Goal: Communication & Community: Share content

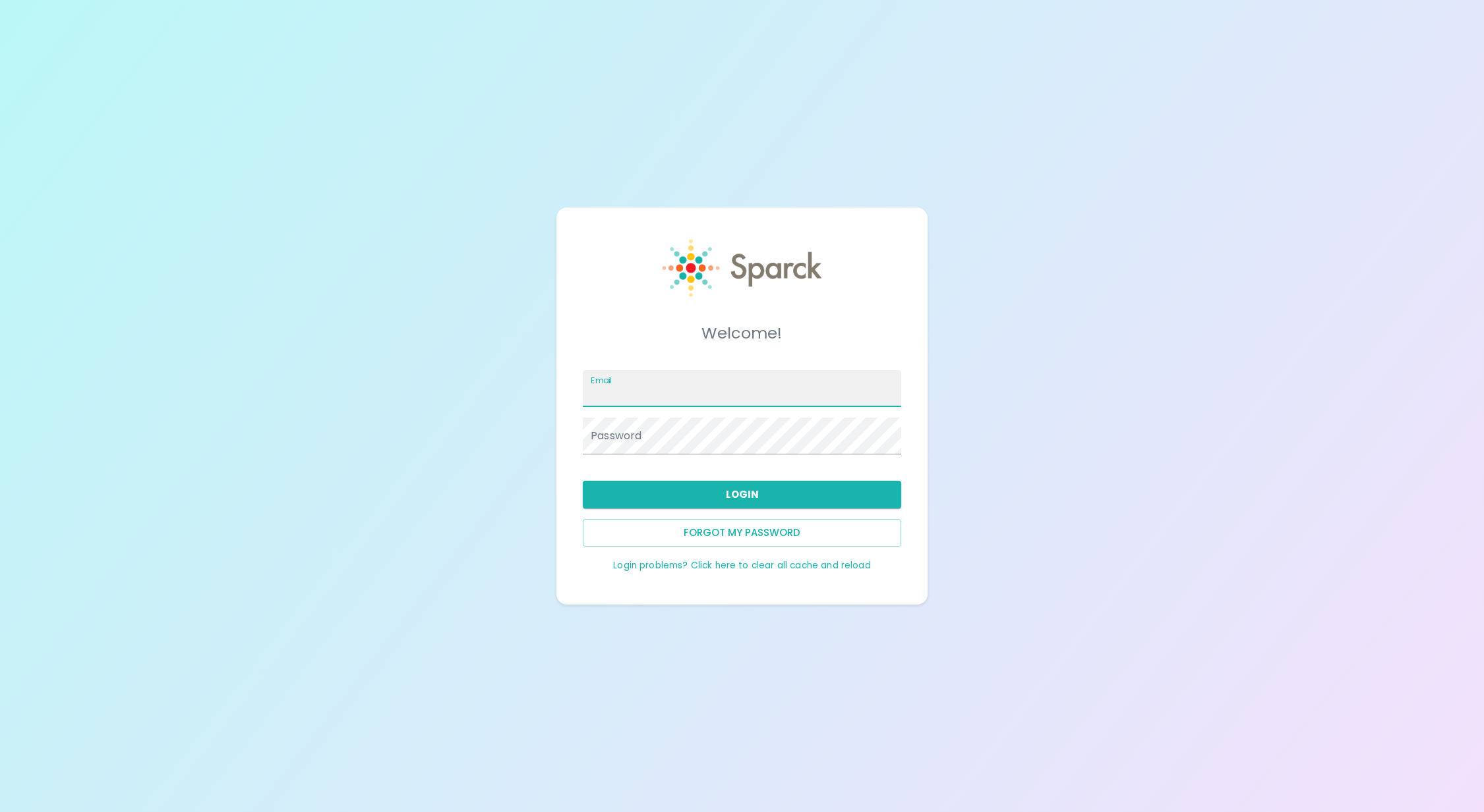
click at [755, 379] on input "Email" at bounding box center [742, 388] width 318 height 37
type input "[EMAIL_ADDRESS][DOMAIN_NAME]"
click at [717, 492] on button "Login" at bounding box center [742, 494] width 318 height 28
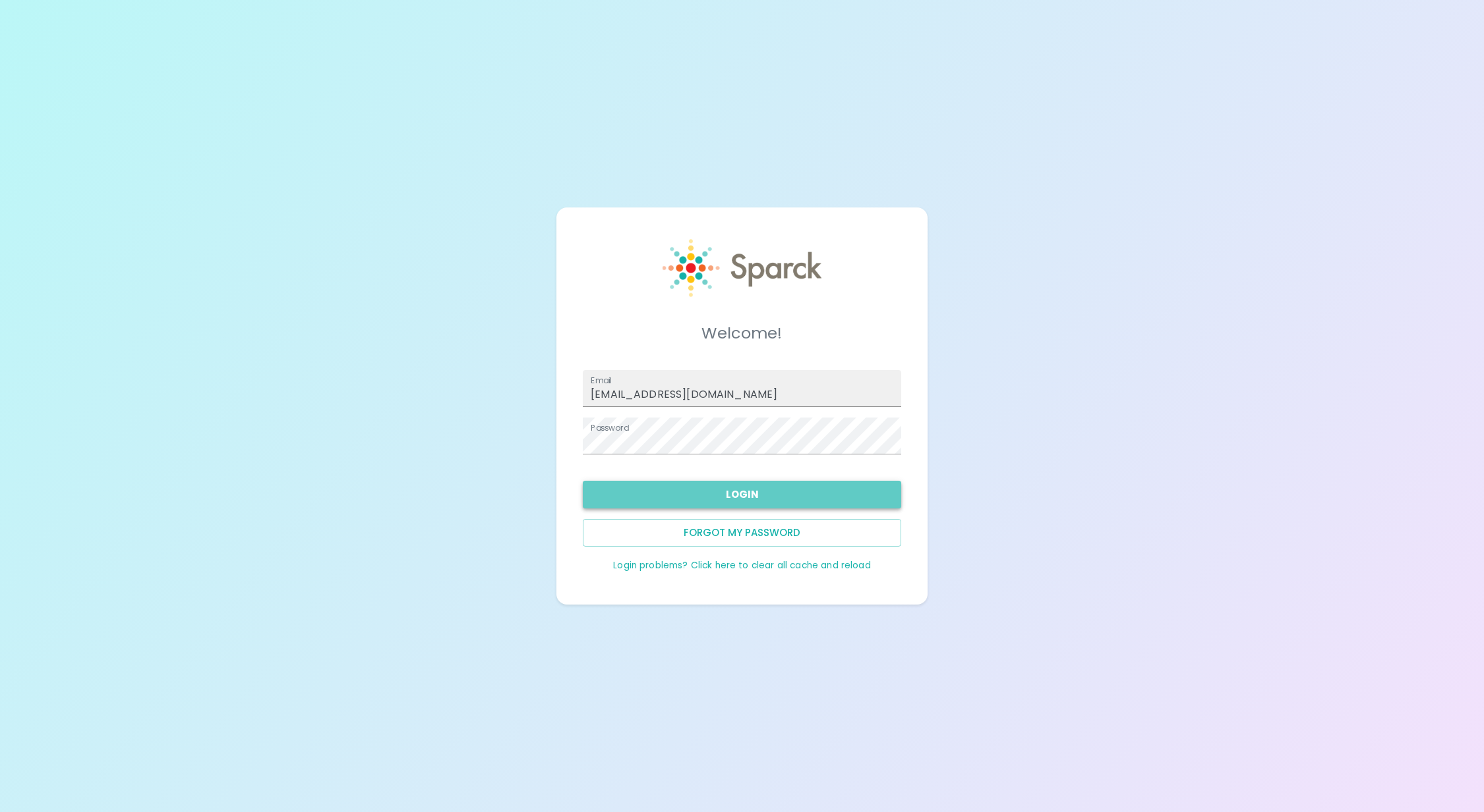
click at [717, 492] on button "Login" at bounding box center [742, 494] width 318 height 28
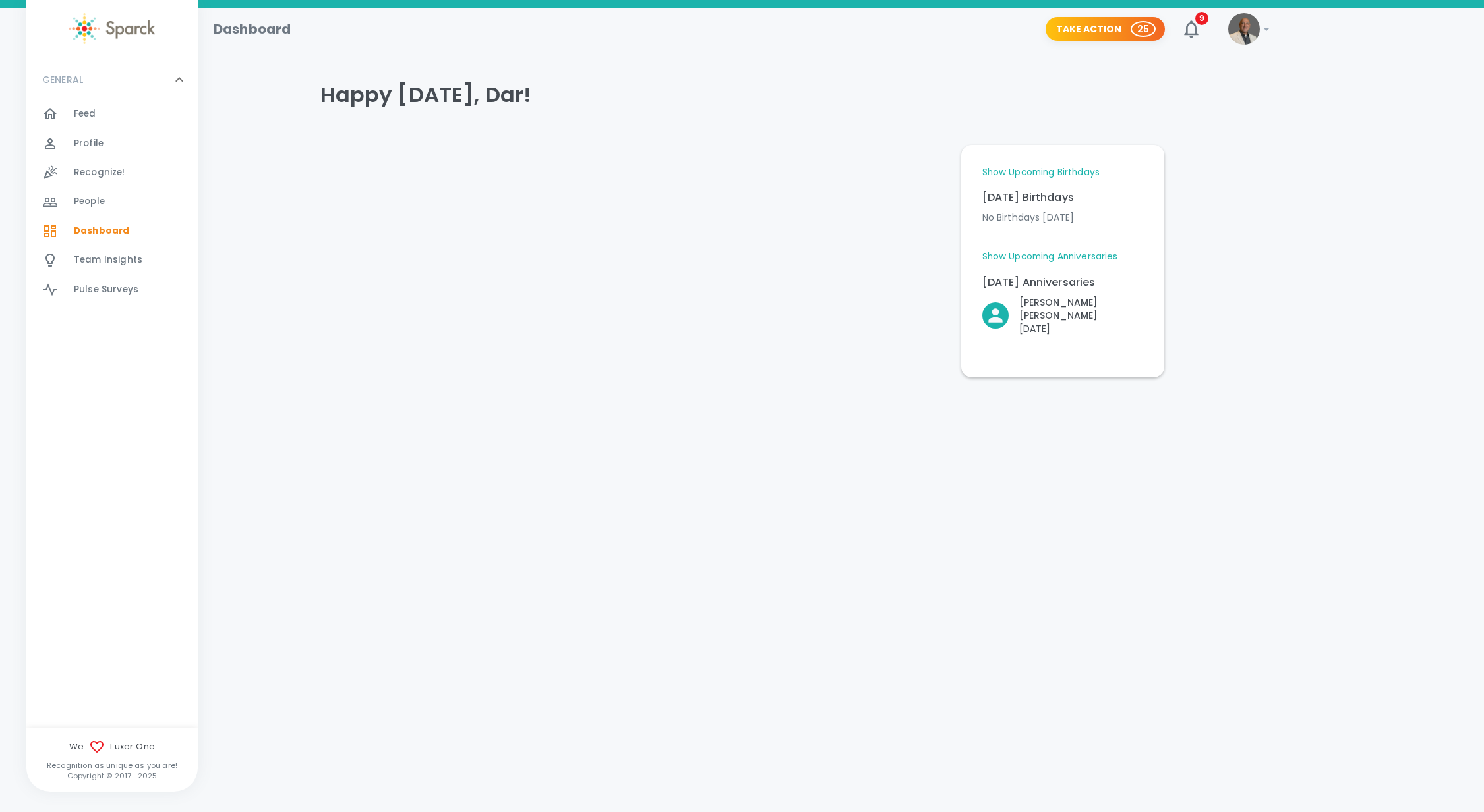
click at [91, 168] on span "Recognize!" at bounding box center [99, 173] width 52 height 13
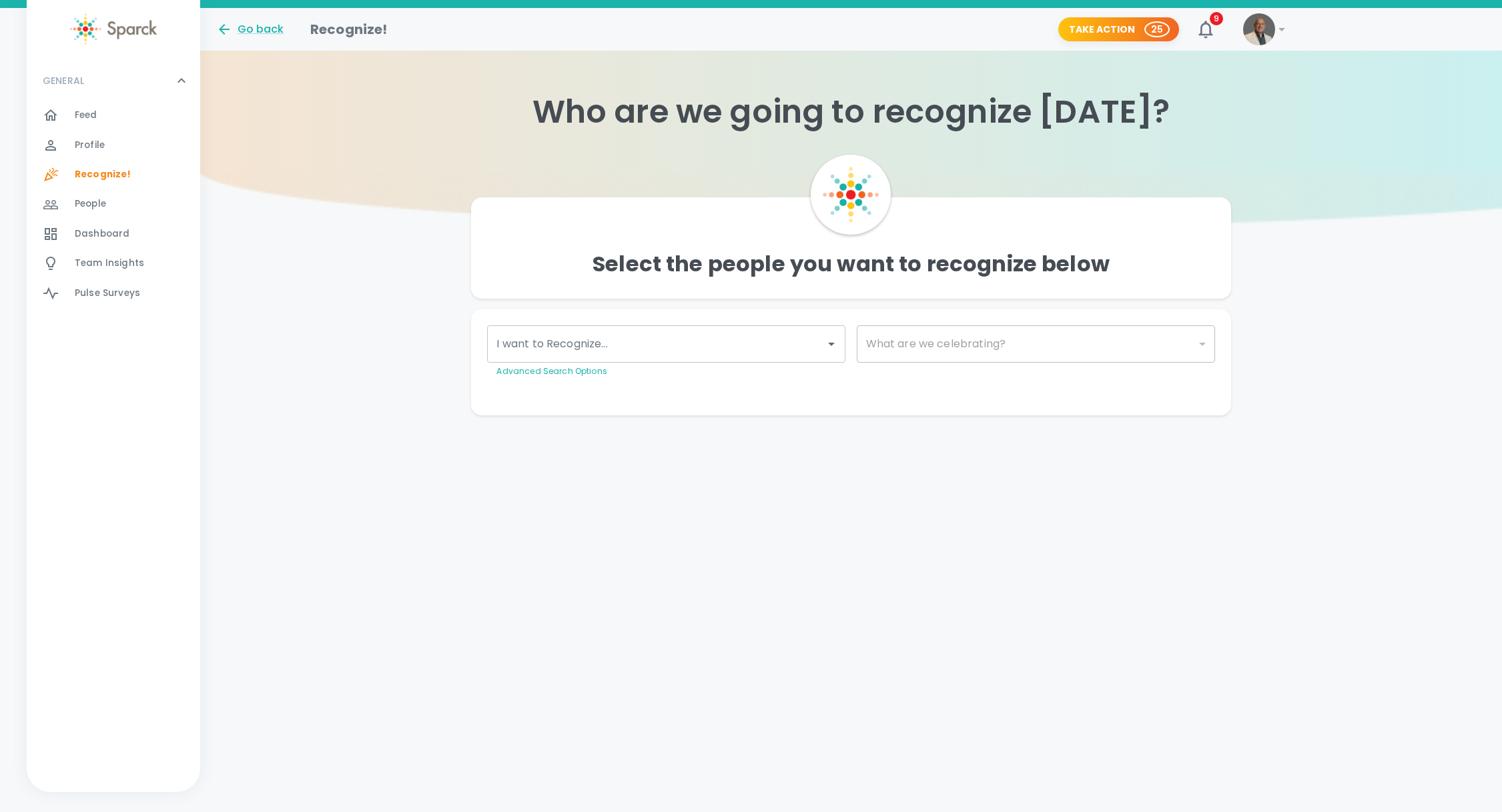
click at [666, 336] on input "I want to Recognize..." at bounding box center [655, 344] width 326 height 25
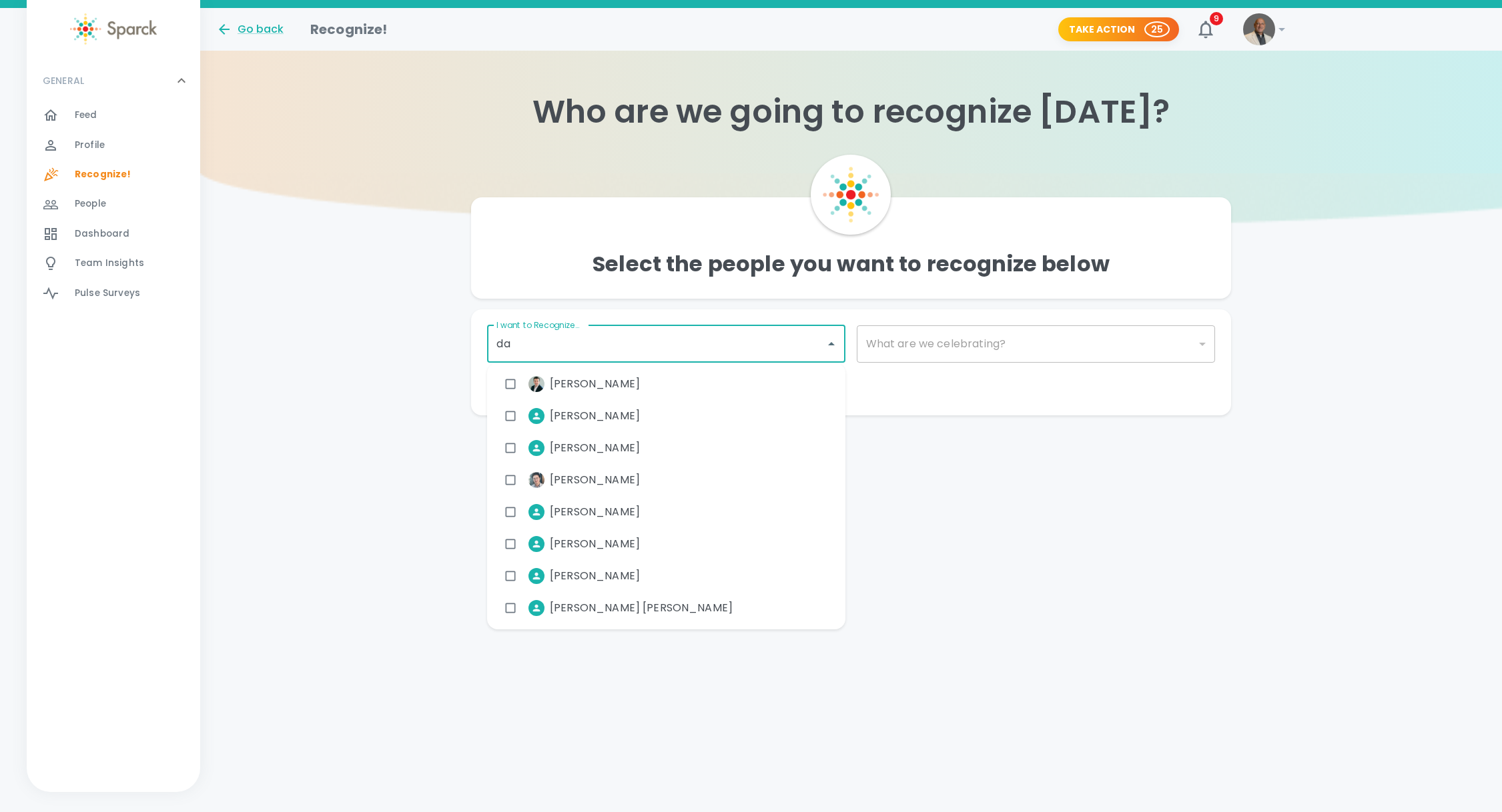
type input "[PERSON_NAME]"
click at [595, 417] on span "[PERSON_NAME]" at bounding box center [594, 416] width 90 height 16
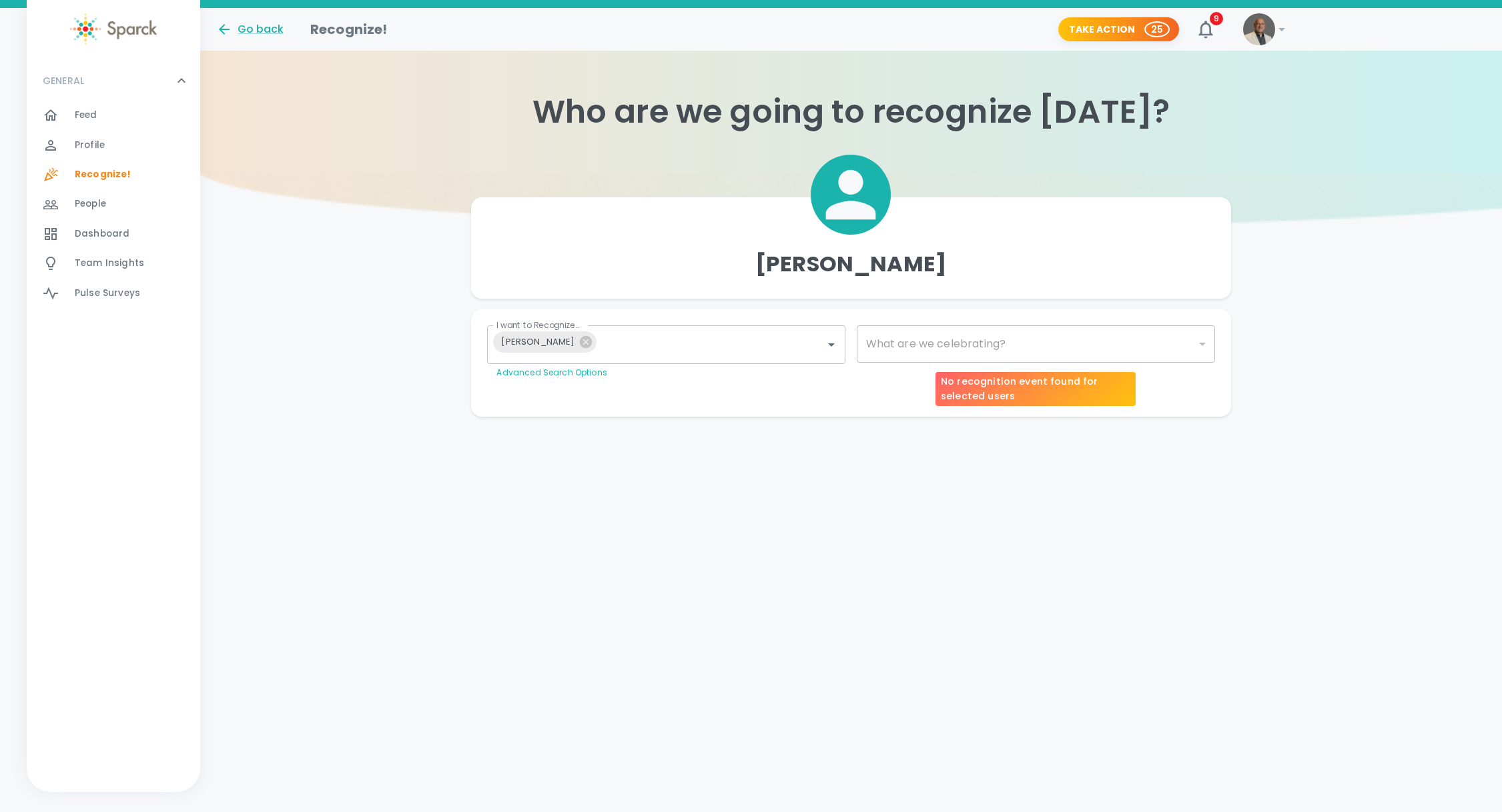
click at [966, 349] on div "​" at bounding box center [1036, 344] width 358 height 37
click at [973, 346] on div "​" at bounding box center [1036, 344] width 358 height 37
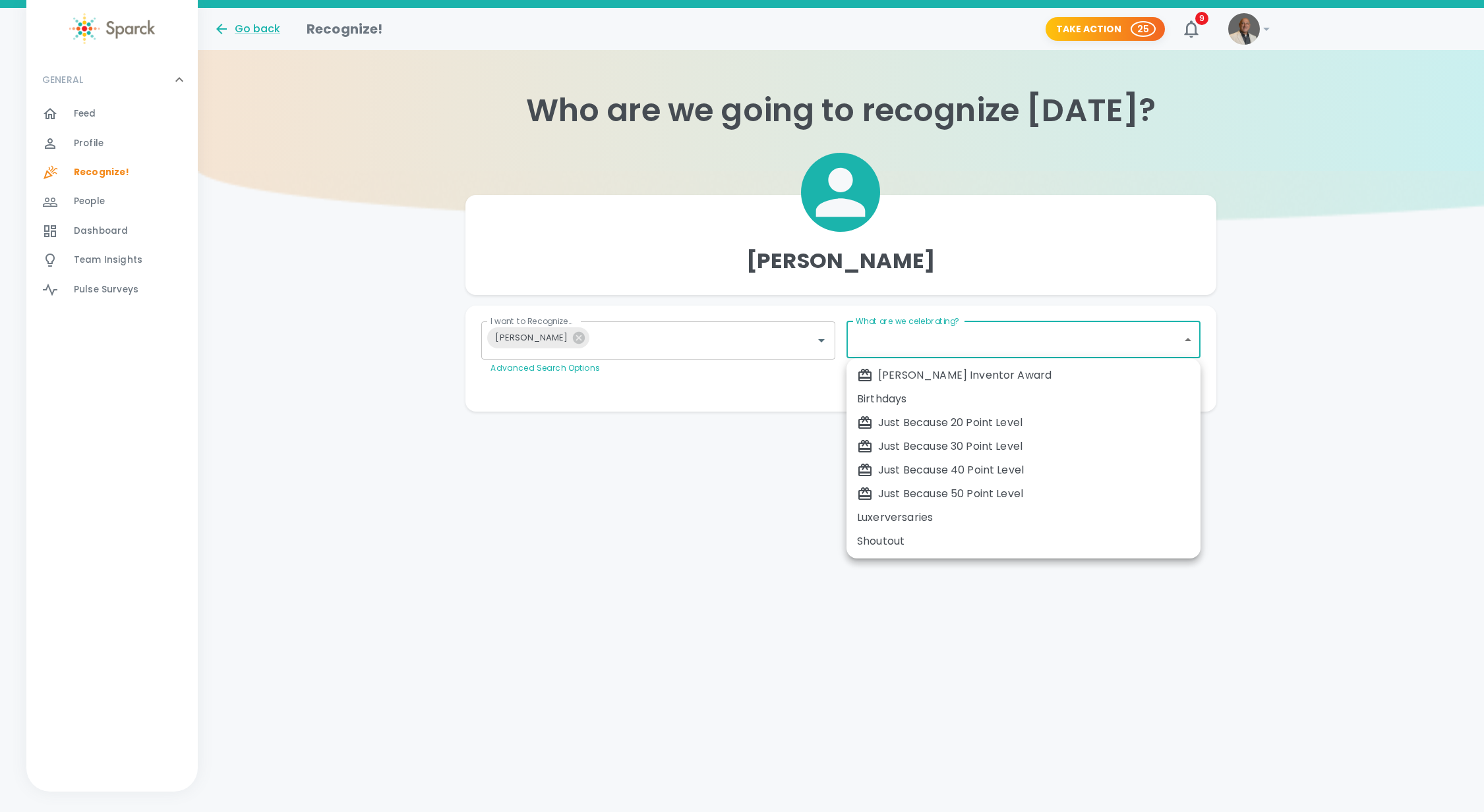
click at [1194, 339] on body "Skip Navigation Go back Recognize! Take Action 25 9 ! GENERAL 0 Feed 0 Profile …" at bounding box center [742, 232] width 1484 height 465
click at [912, 492] on div "Just Because 50 Point Level" at bounding box center [1023, 494] width 333 height 16
type input "2009"
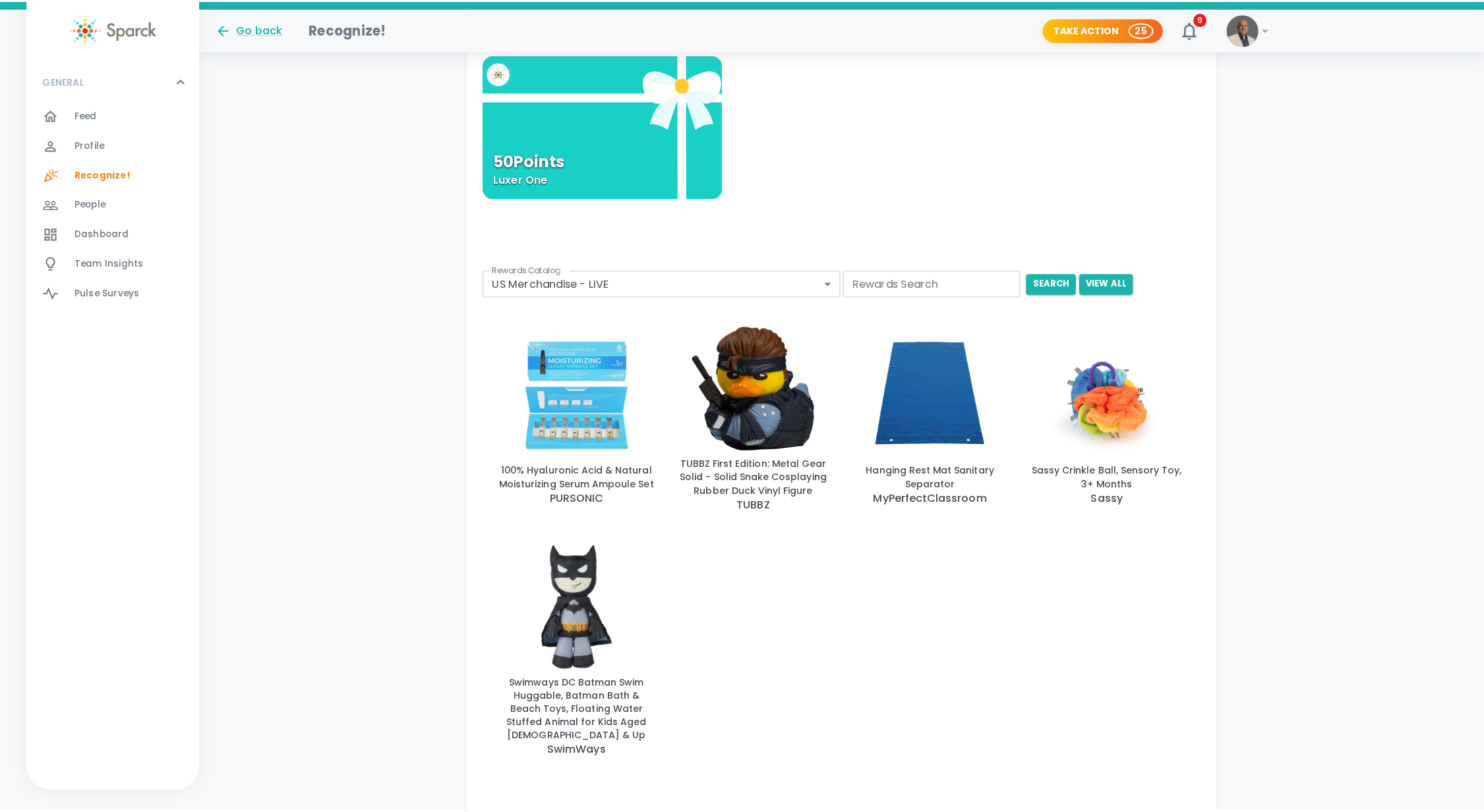
scroll to position [525, 0]
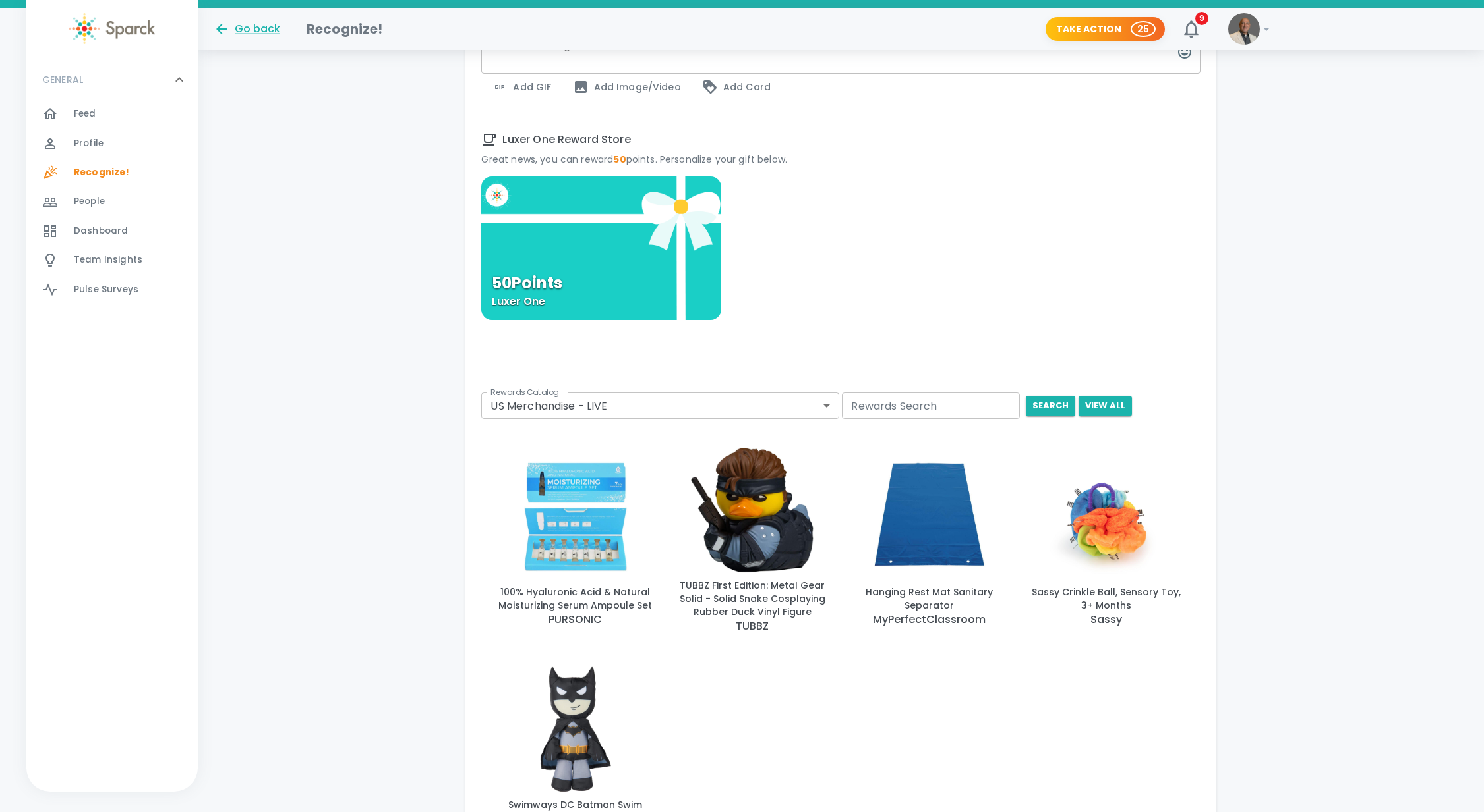
click at [829, 405] on body "Skip Navigation Go back Recognize! Take Action 25 9 ! GENERAL 0 Feed 0 Profile …" at bounding box center [742, 276] width 1484 height 1601
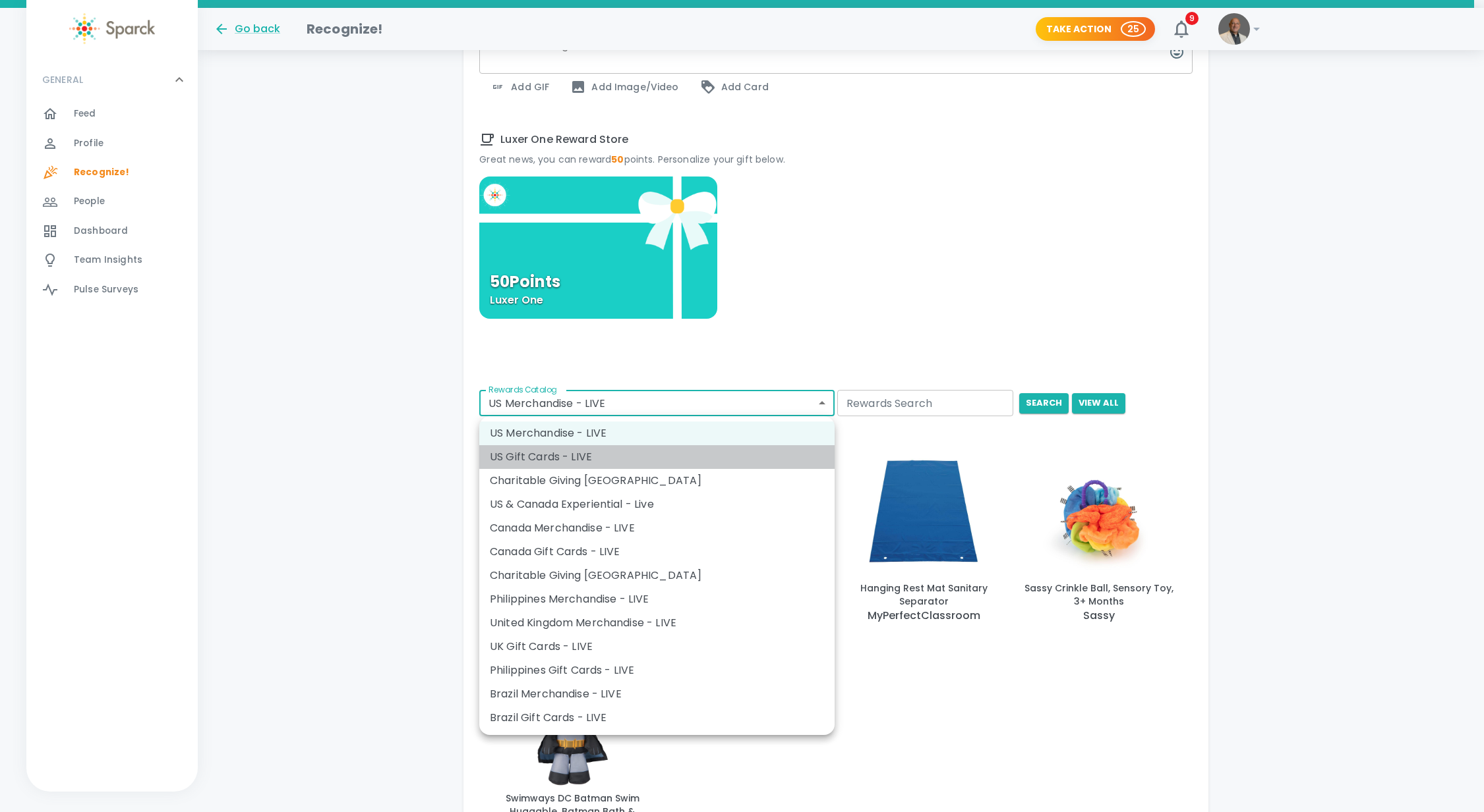
click at [534, 458] on li "US Gift Cards - LIVE" at bounding box center [657, 458] width 355 height 24
type input "877"
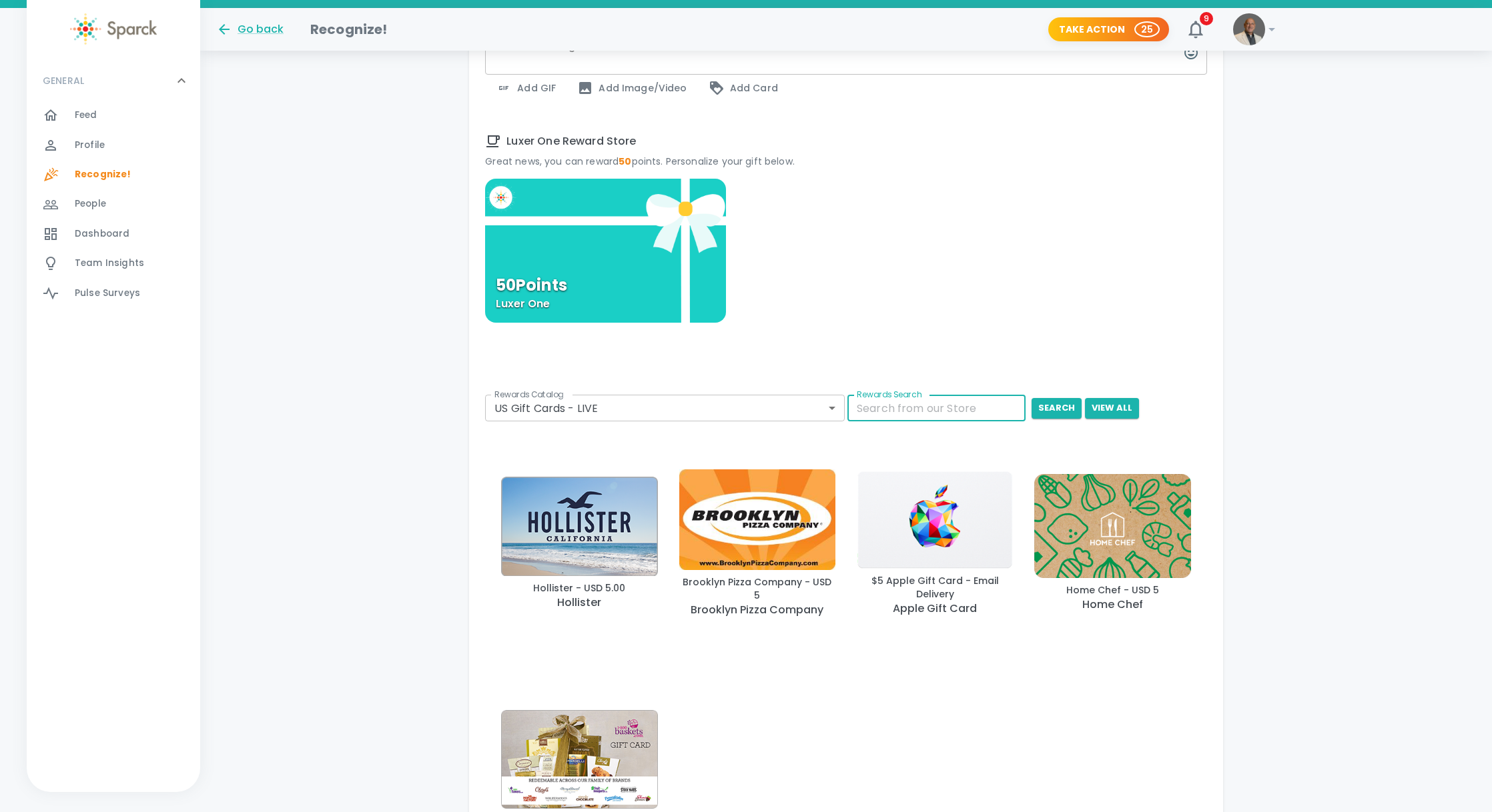
click at [895, 415] on input "Rewards Search" at bounding box center [936, 407] width 178 height 26
type input "amazon"
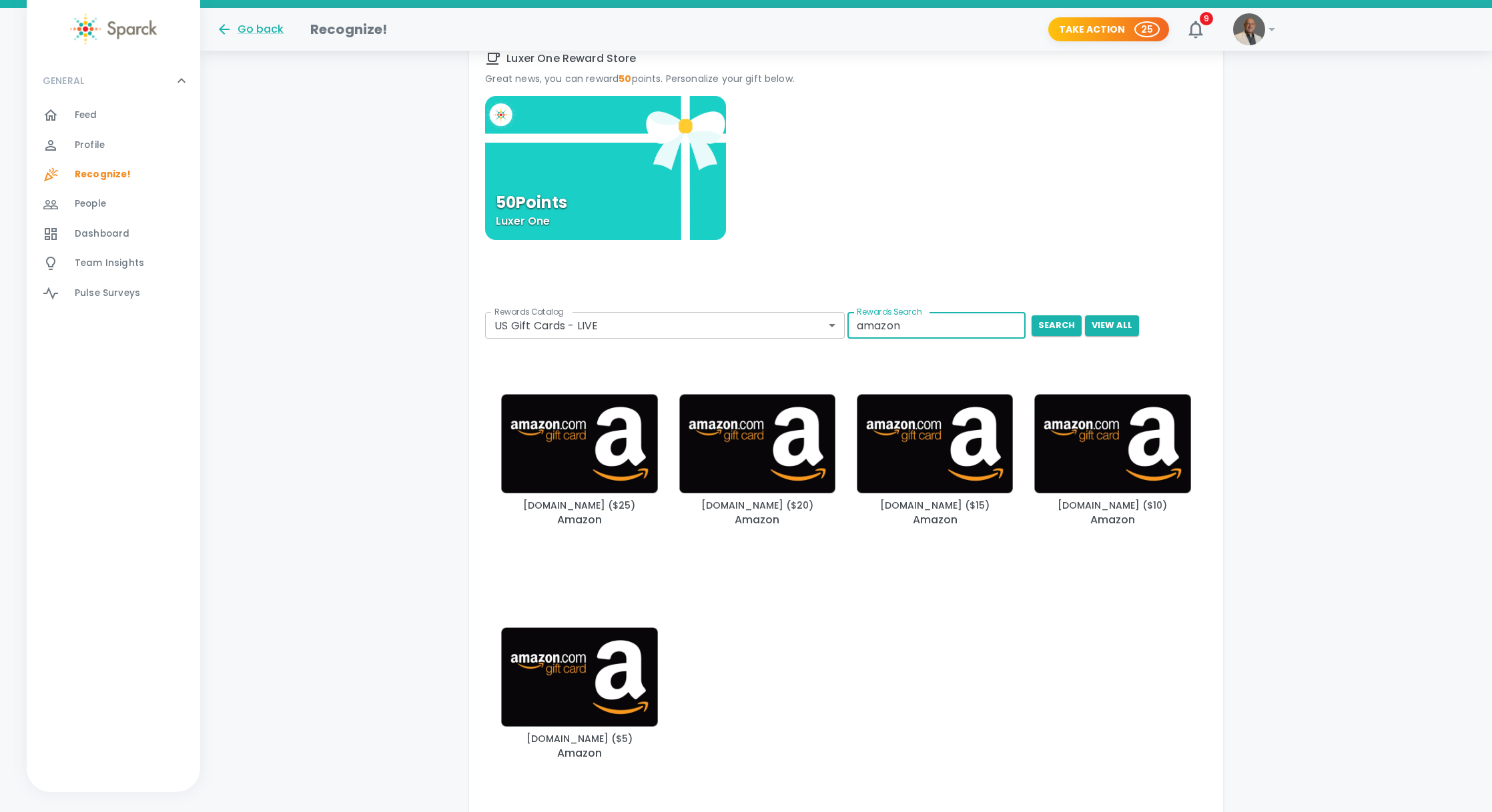
scroll to position [629, 0]
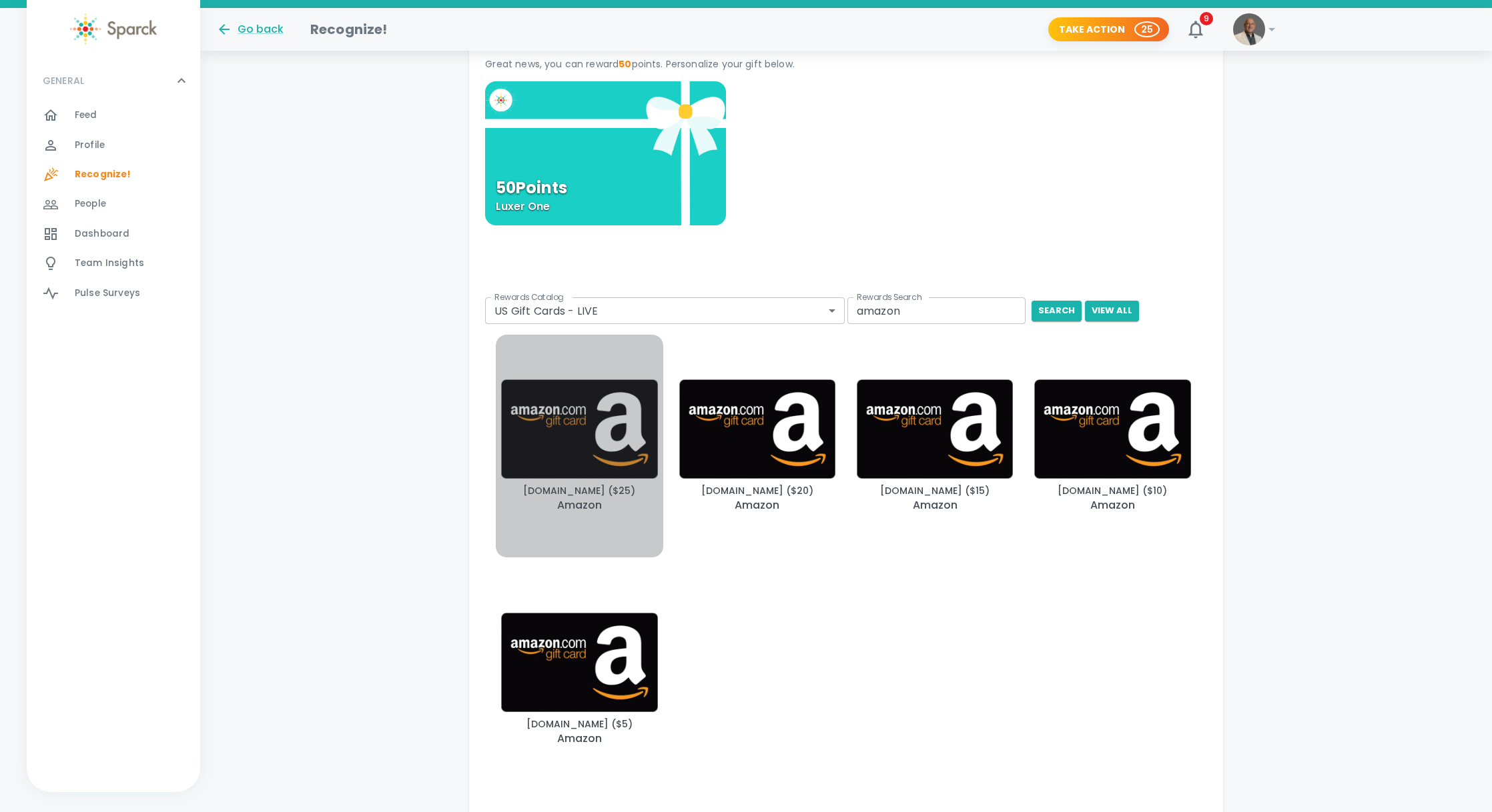
click at [577, 458] on img "button" at bounding box center [579, 429] width 156 height 100
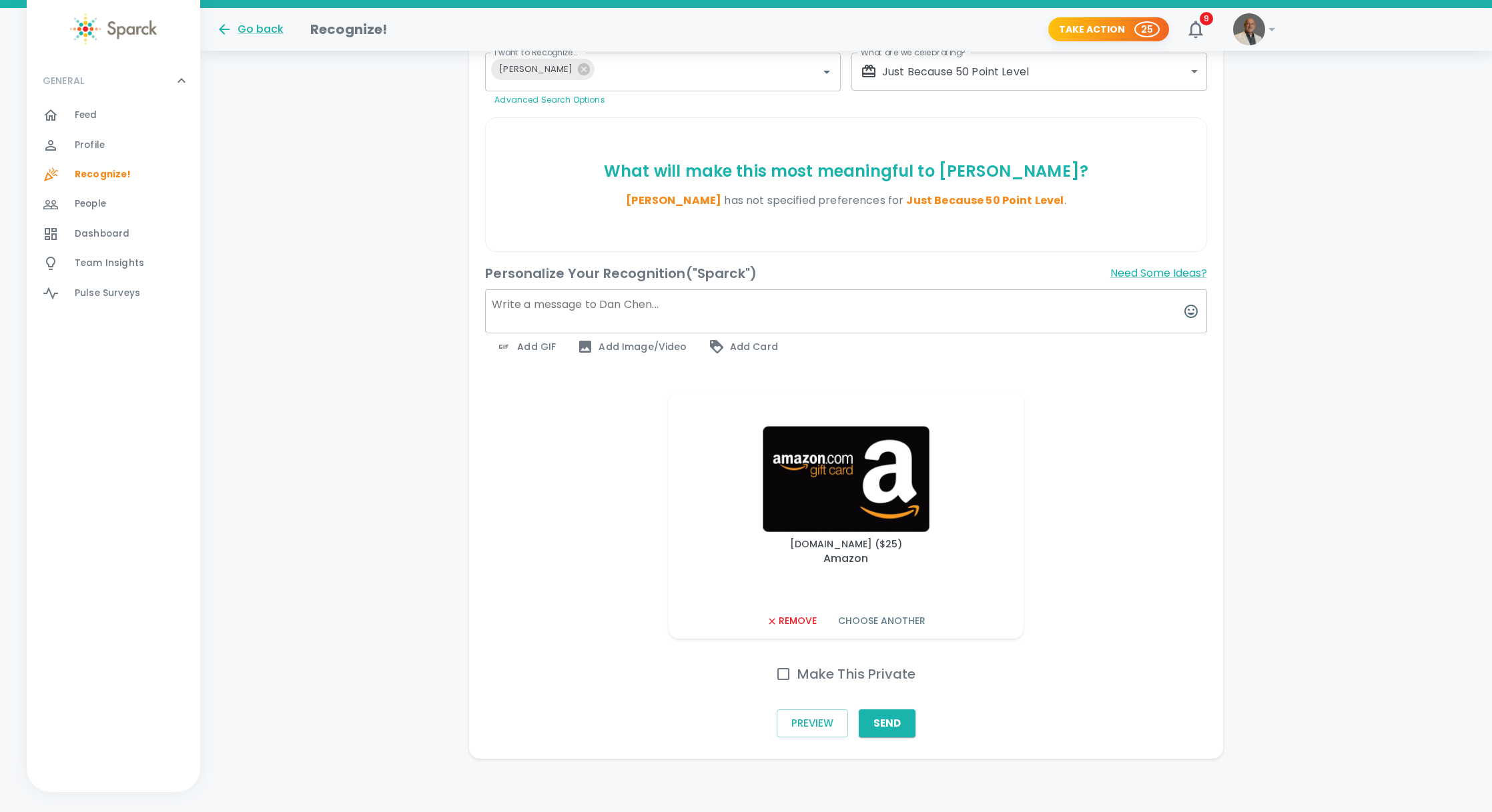
click at [642, 310] on textarea at bounding box center [845, 311] width 721 height 44
click at [602, 303] on textarea "Happy Luxerversary love [PERSON_NAME]" at bounding box center [845, 311] width 721 height 44
click at [552, 304] on textarea "Happy Luxerversary, love [PERSON_NAME]" at bounding box center [845, 311] width 721 height 44
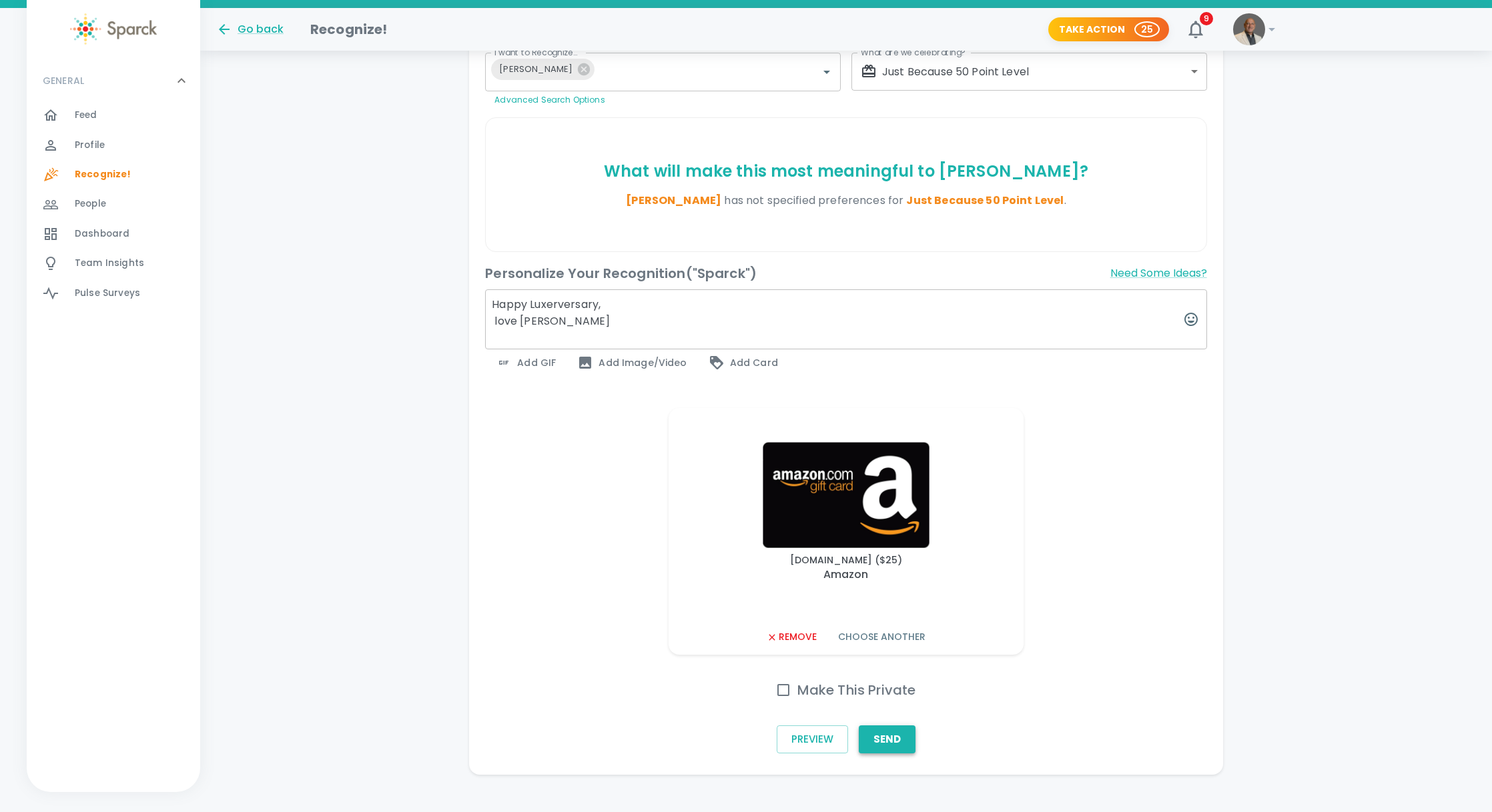
type textarea "Happy Luxerversary, love [PERSON_NAME]"
click at [889, 738] on button "Send" at bounding box center [887, 739] width 57 height 28
